Goal: Browse casually

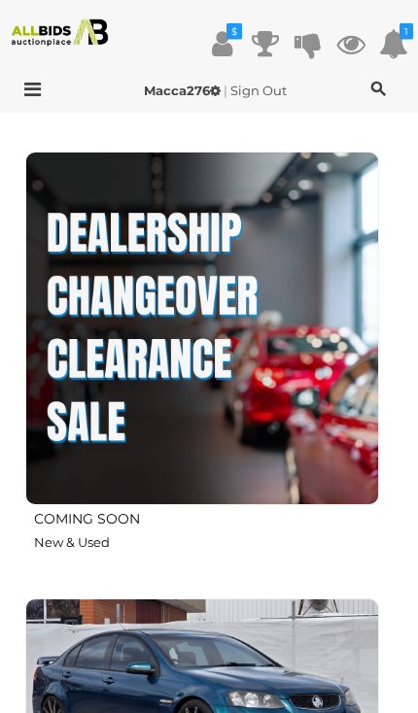
scroll to position [4190, 0]
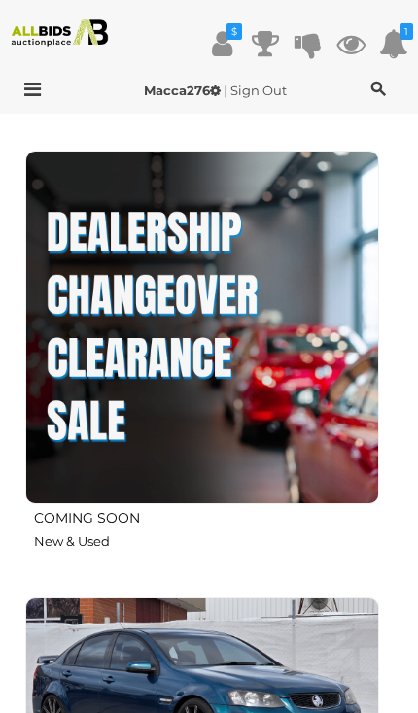
click at [152, 287] on img at bounding box center [202, 328] width 354 height 354
click at [145, 309] on img at bounding box center [202, 328] width 354 height 354
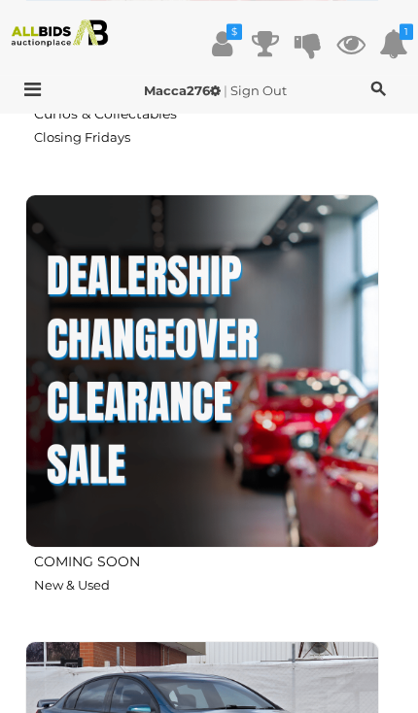
scroll to position [4146, 0]
click at [152, 337] on img at bounding box center [202, 371] width 354 height 354
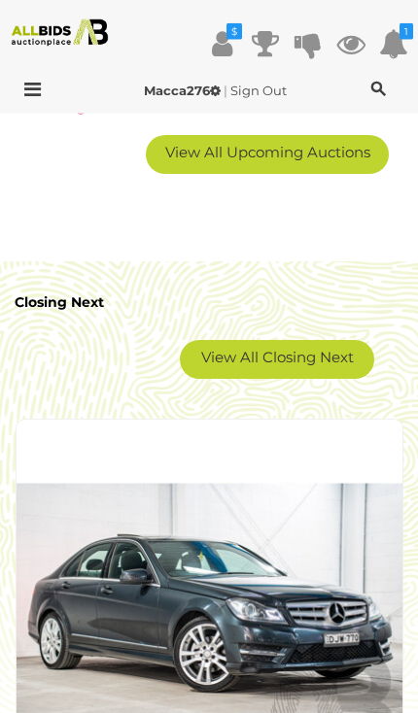
scroll to position [5100, 0]
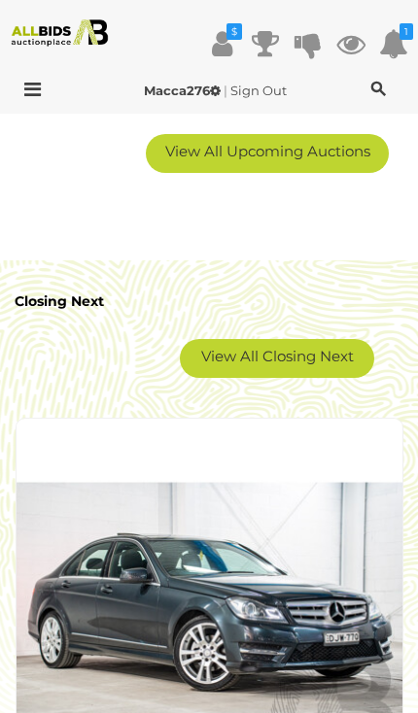
click at [244, 353] on link "View All Closing Next" at bounding box center [277, 358] width 194 height 39
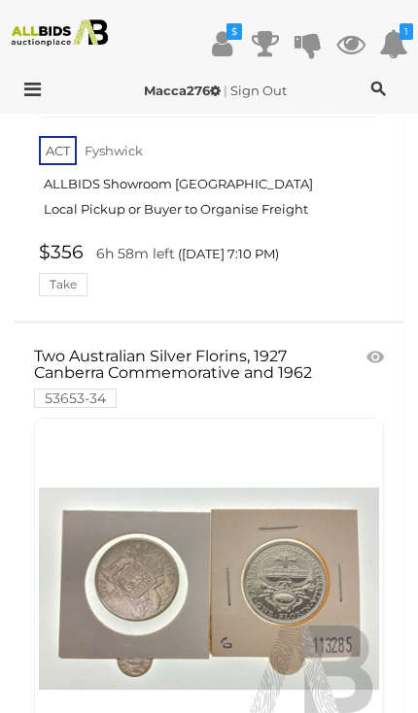
scroll to position [32156, 0]
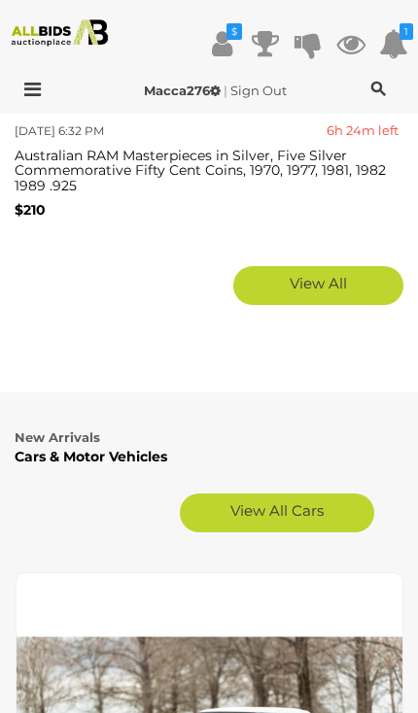
scroll to position [7357, 0]
